Goal: Navigation & Orientation: Go to known website

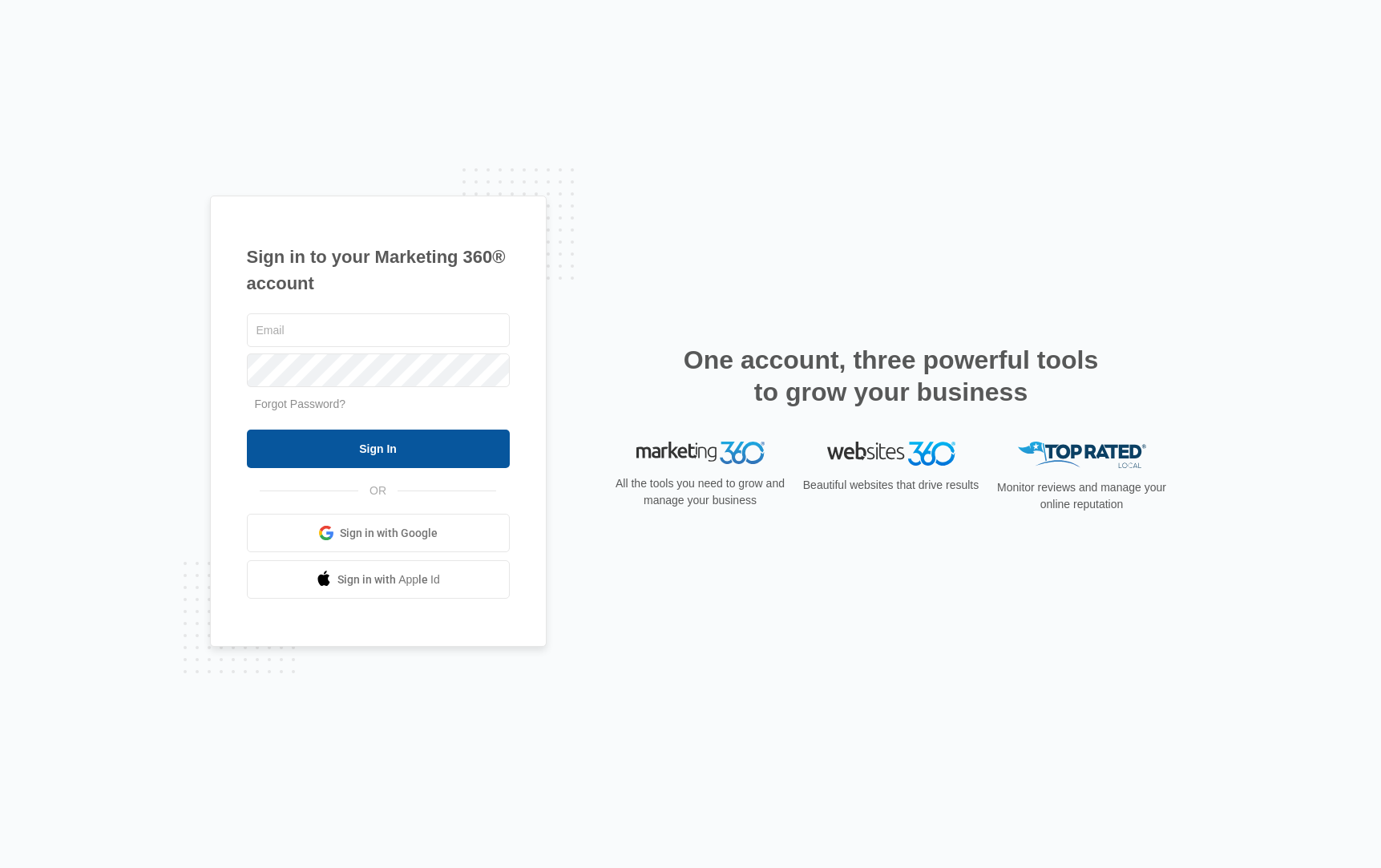
type input "[EMAIL_ADDRESS][PERSON_NAME][DOMAIN_NAME]"
click at [292, 431] on input "Sign In" at bounding box center [378, 449] width 263 height 38
